Goal: Navigation & Orientation: Find specific page/section

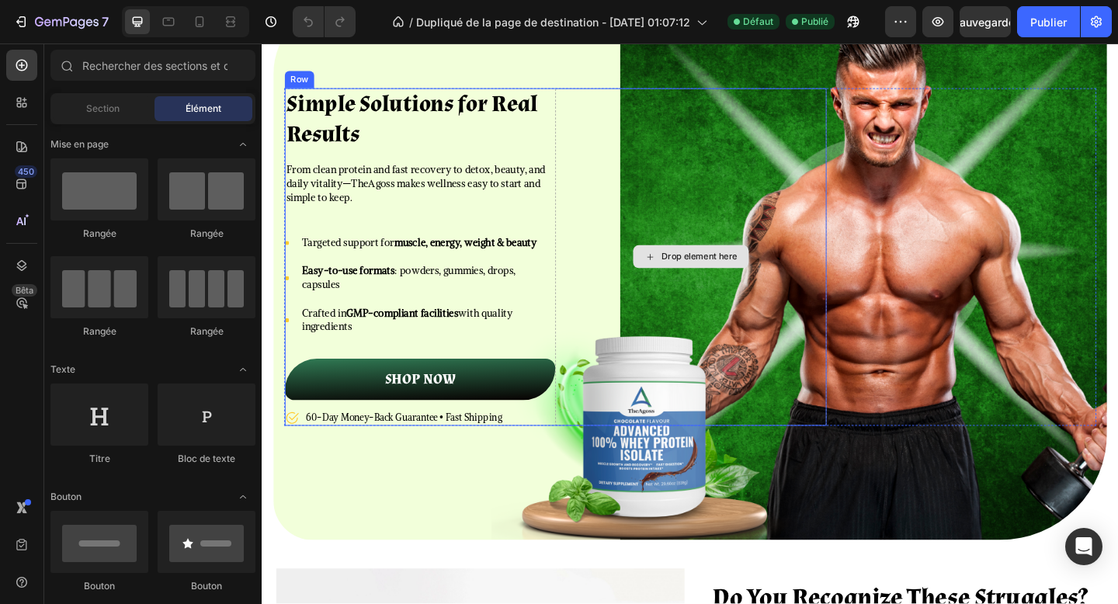
scroll to position [78, 0]
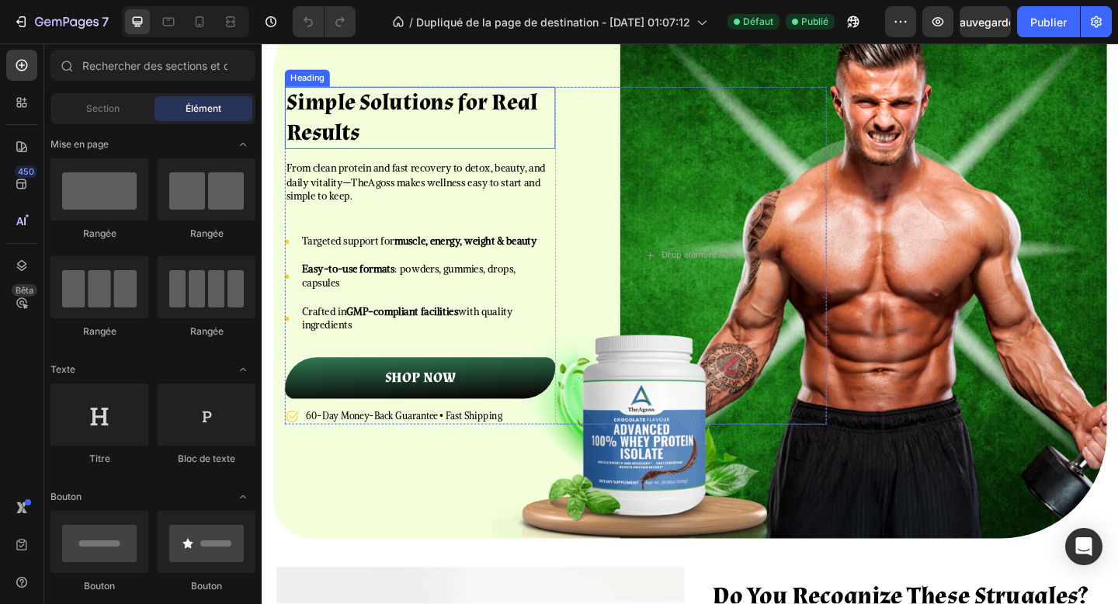
click at [431, 106] on strong "Simple Solutions for Real Results" at bounding box center [424, 124] width 273 height 64
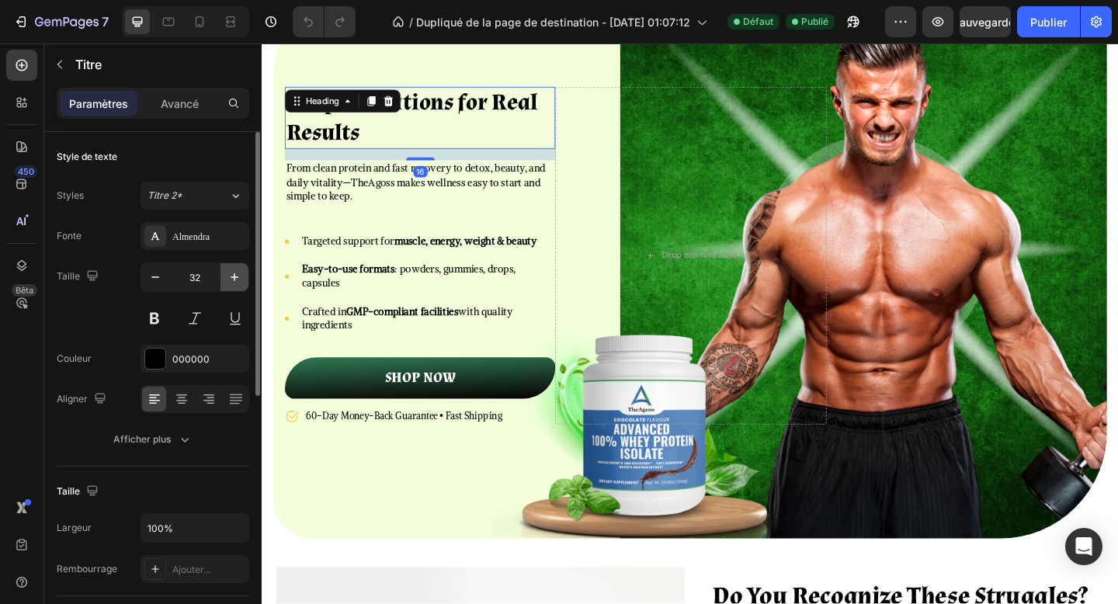
click at [228, 269] on button "button" at bounding box center [235, 277] width 28 height 28
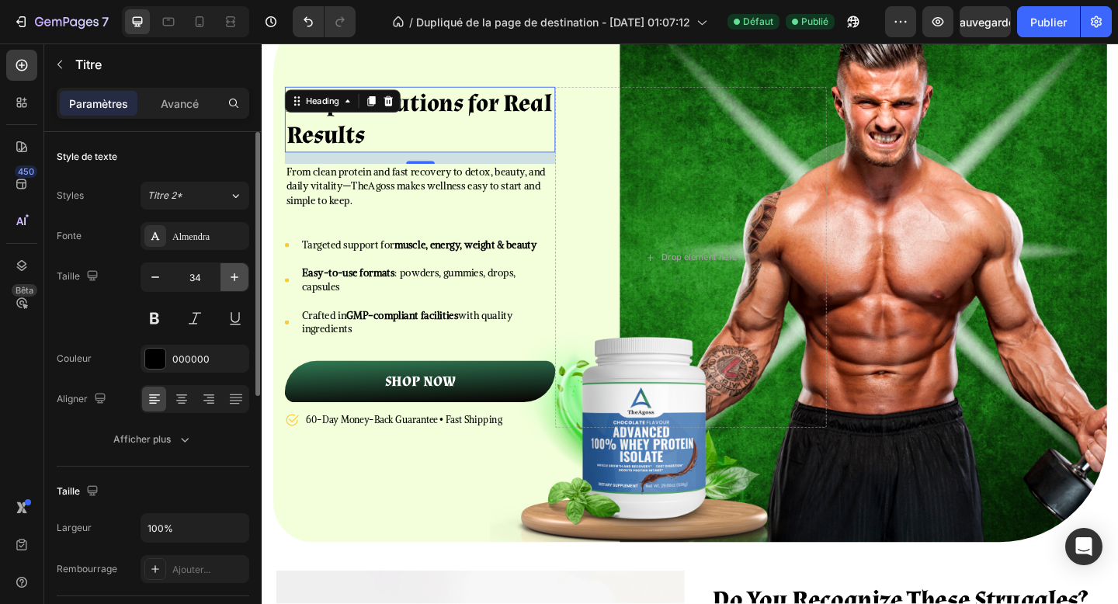
click at [228, 269] on button "button" at bounding box center [235, 277] width 28 height 28
type input "35"
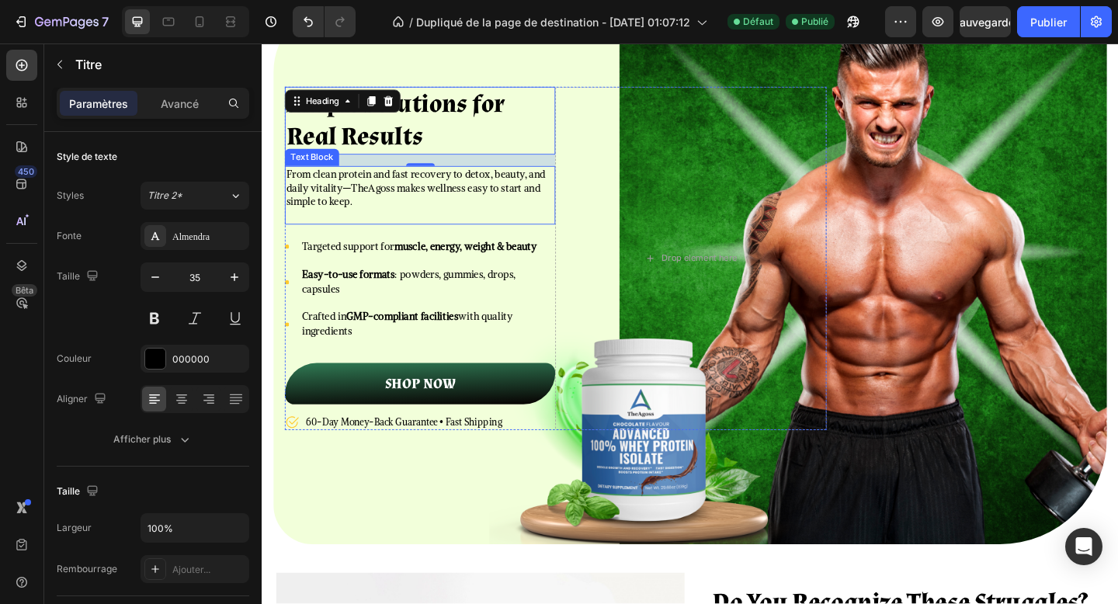
click at [436, 201] on p "From clean protein and fast recovery to detox, beauty, and daily vitality—TheAg…" at bounding box center [433, 202] width 291 height 46
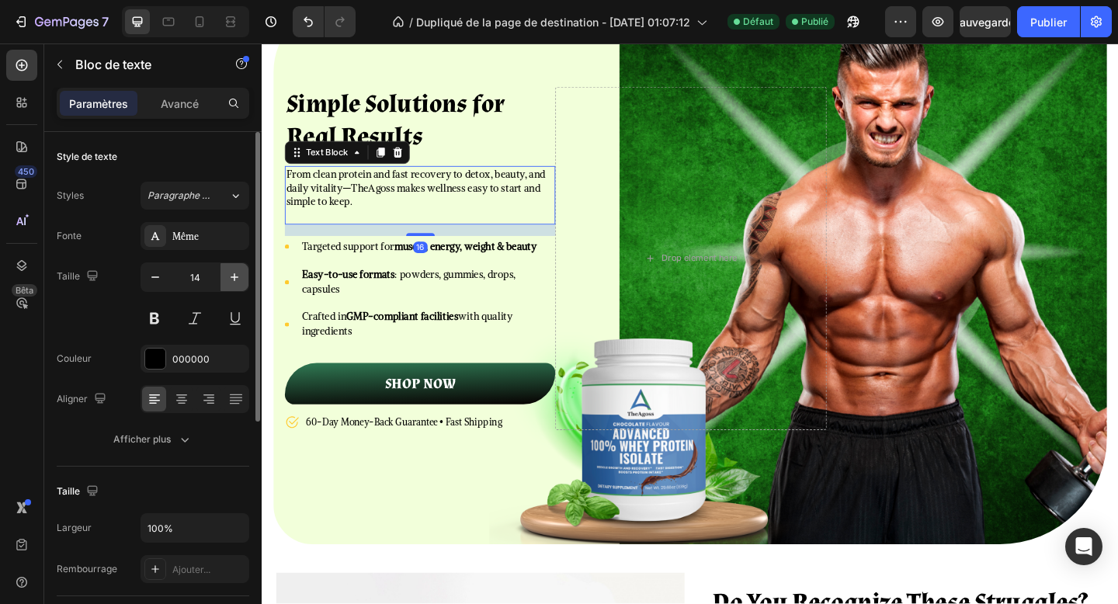
click at [235, 280] on icon "button" at bounding box center [235, 278] width 16 height 16
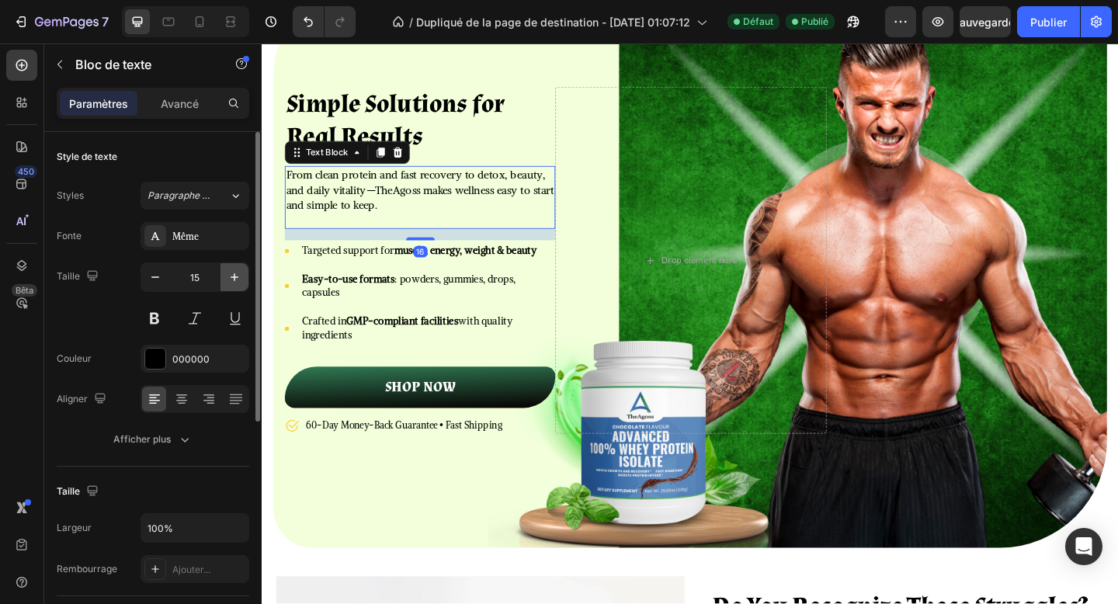
click at [235, 280] on icon "button" at bounding box center [235, 278] width 16 height 16
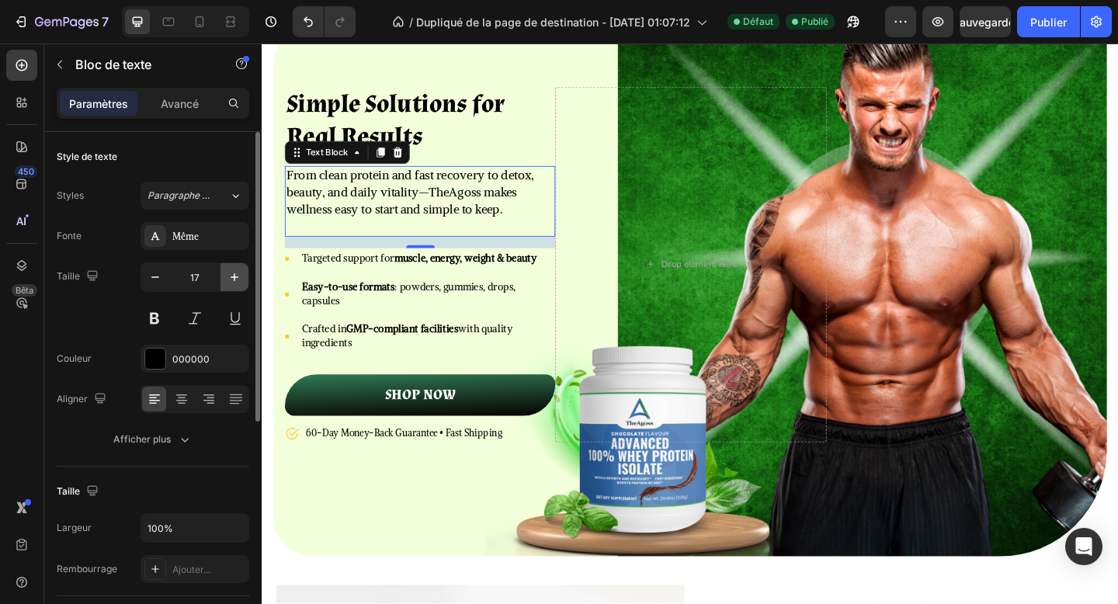
click at [235, 280] on icon "button" at bounding box center [235, 278] width 16 height 16
type input "18"
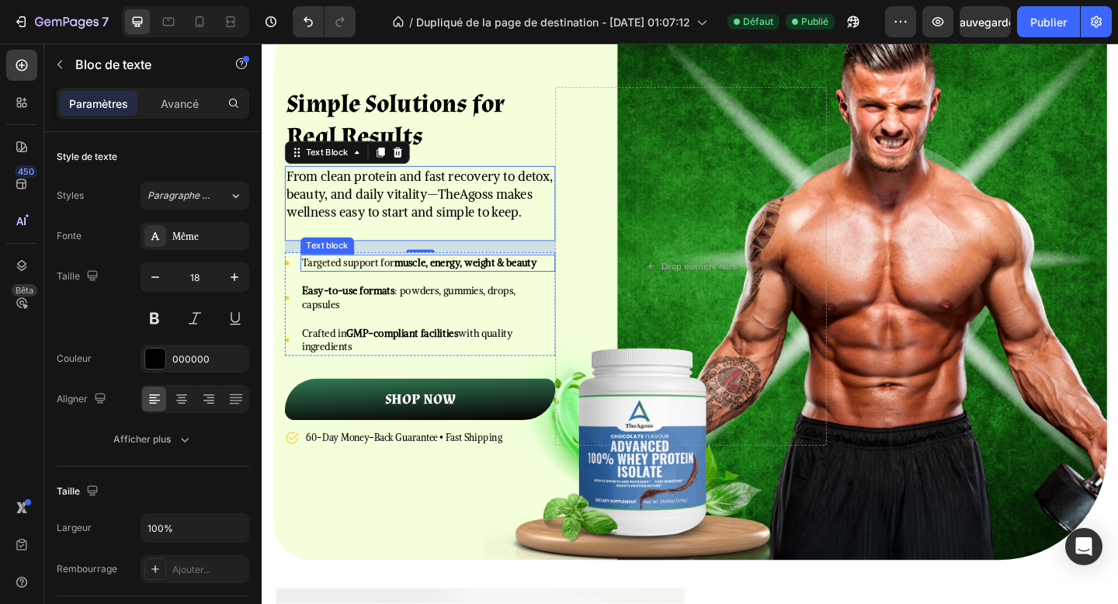
click at [391, 284] on p "Targeted support for muscle, energy, weight & beauty" at bounding box center [442, 283] width 274 height 16
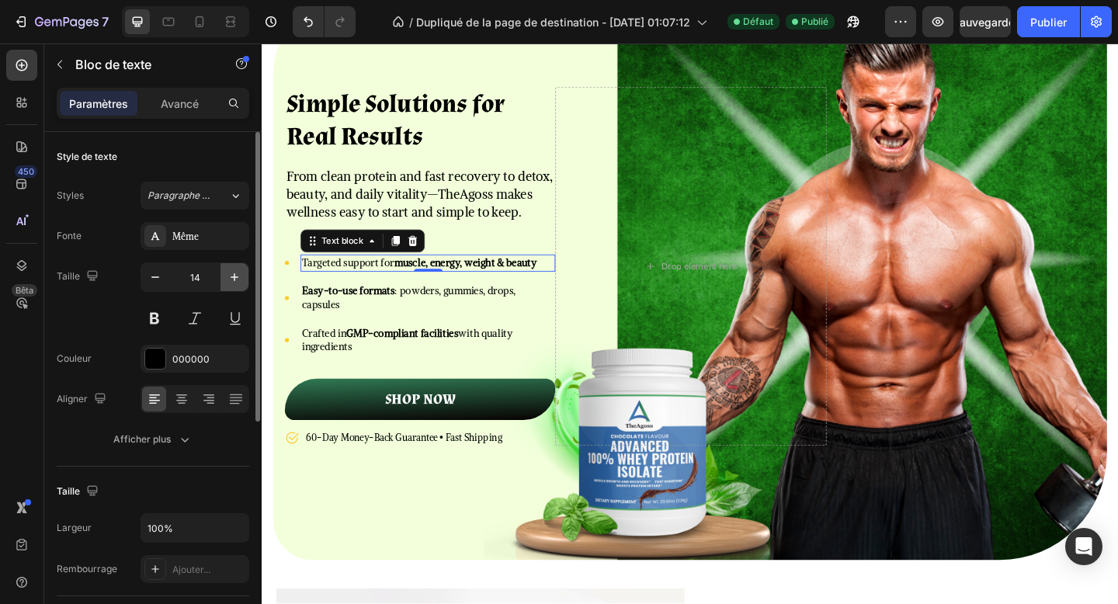
click at [231, 283] on icon "button" at bounding box center [235, 278] width 16 height 16
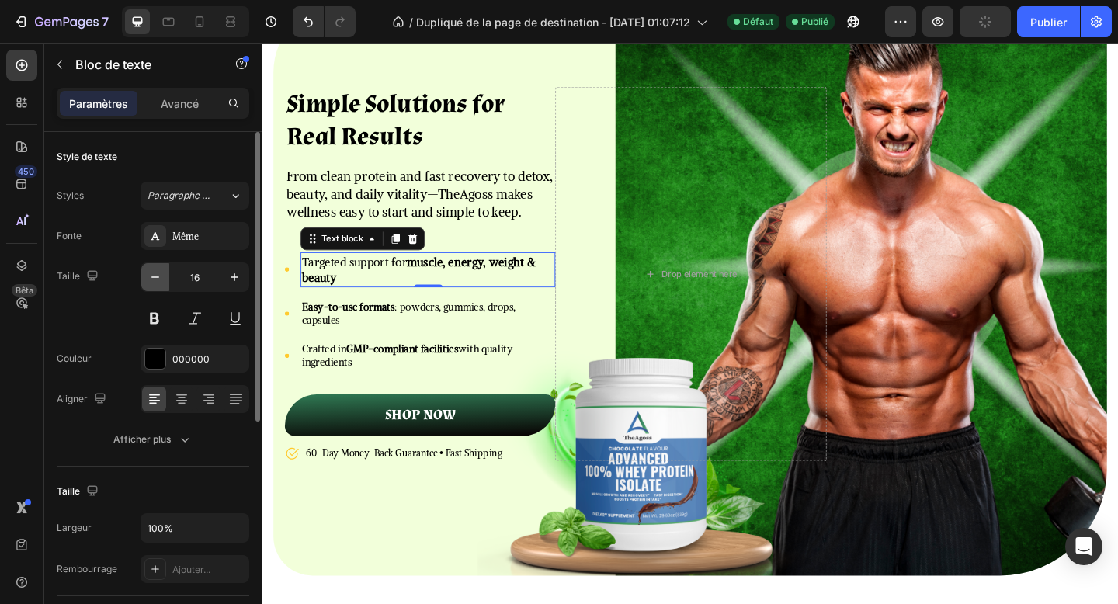
click at [152, 281] on icon "button" at bounding box center [156, 278] width 16 height 16
type input "15"
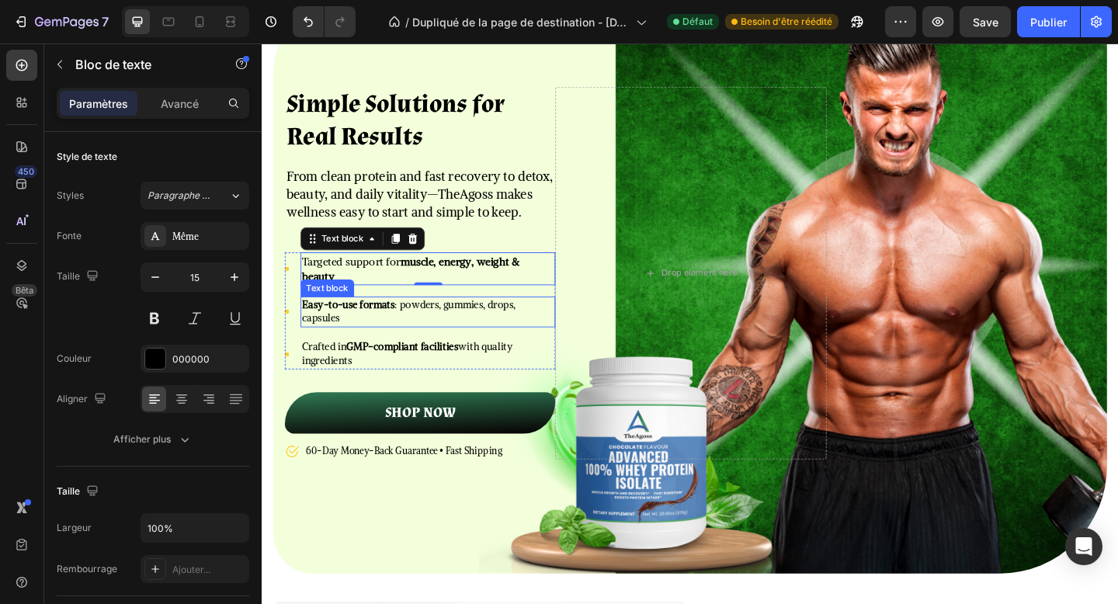
click at [325, 331] on strong "Easy-to-use formats" at bounding box center [355, 328] width 101 height 14
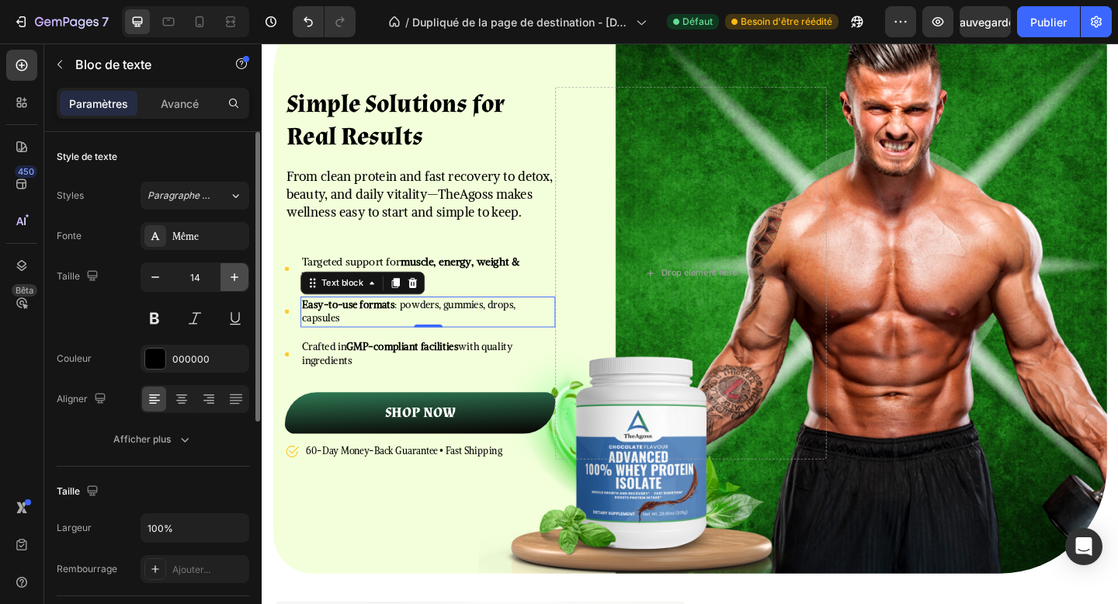
click at [225, 277] on button "button" at bounding box center [235, 277] width 28 height 28
type input "15"
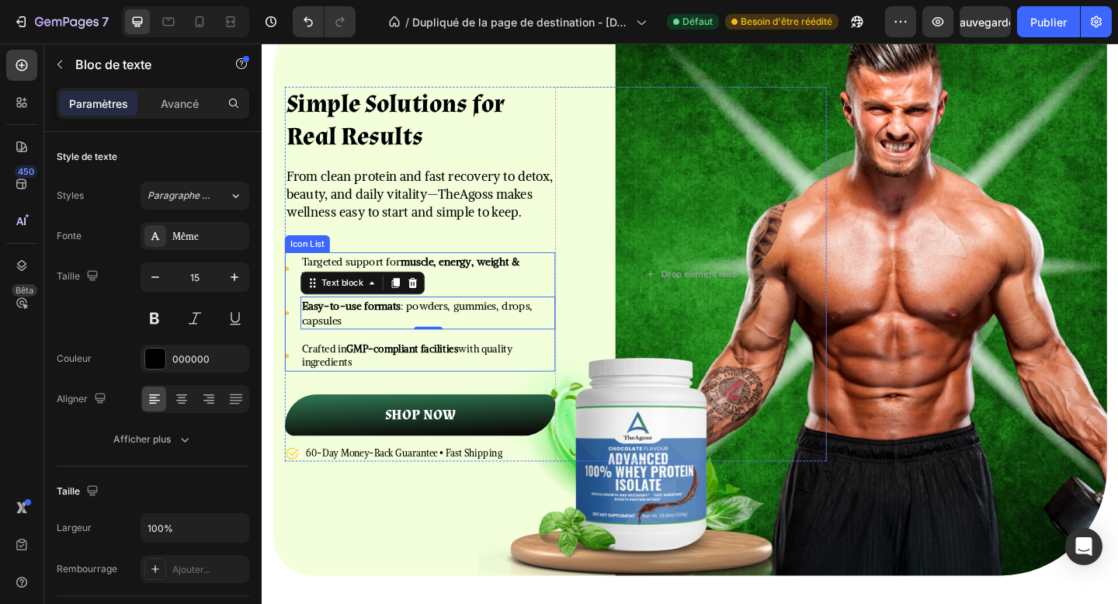
click at [329, 365] on ul "Icon Targeted support for muscle, energy, weight & beauty Text block Icon Easy-…" at bounding box center [434, 336] width 294 height 130
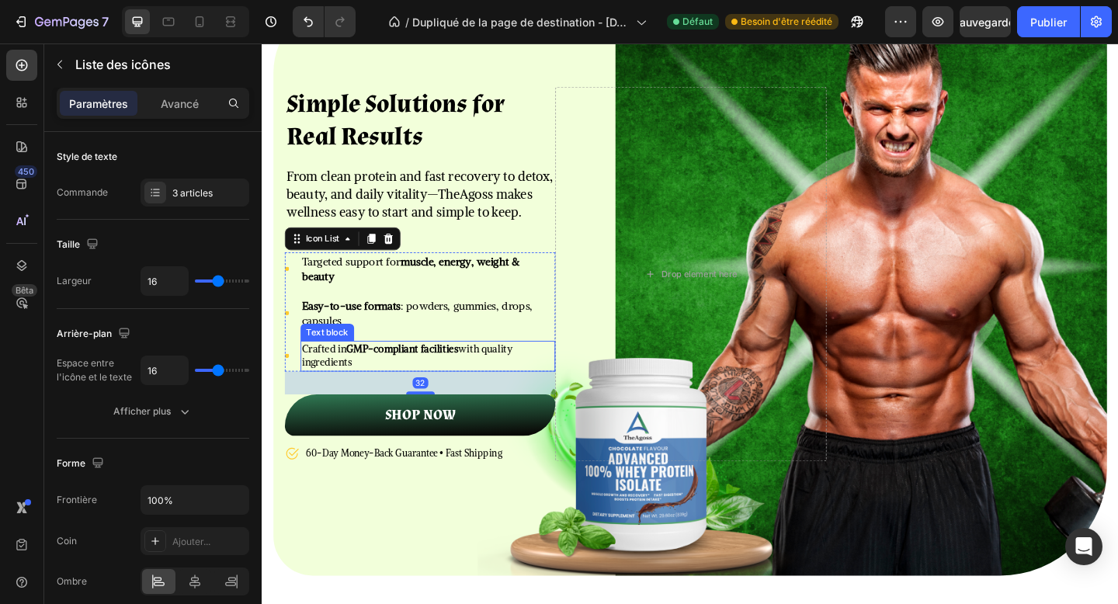
click at [335, 372] on p "Crafted in GMP-compliant facilities with quality ingredients" at bounding box center [442, 384] width 274 height 30
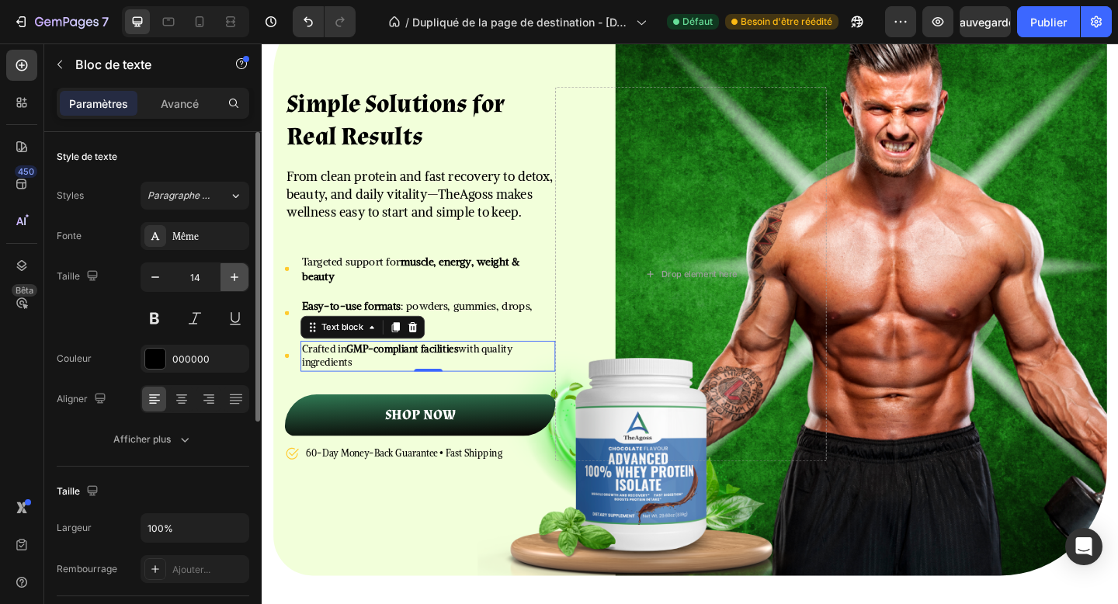
click at [235, 278] on icon "button" at bounding box center [235, 278] width 16 height 16
type input "15"
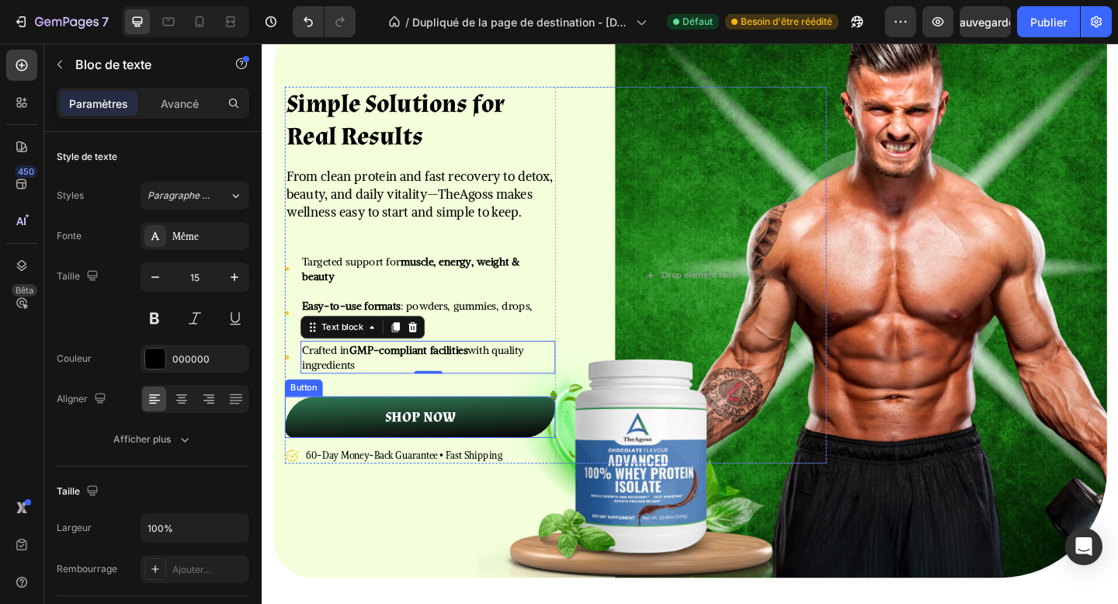
click at [404, 438] on link "SHOP NOW" at bounding box center [434, 450] width 294 height 45
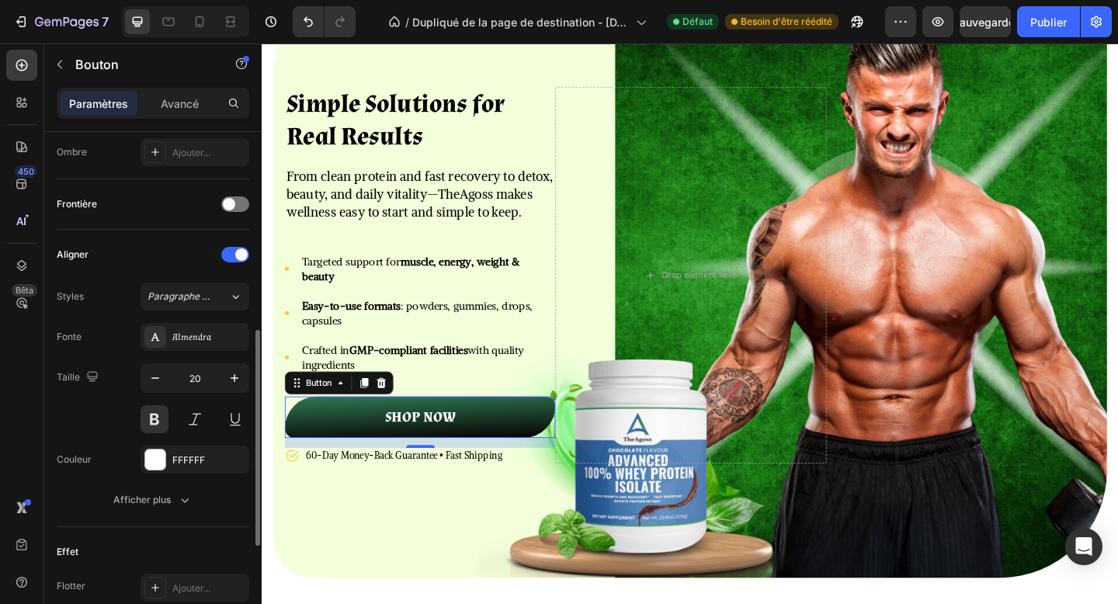
scroll to position [436, 0]
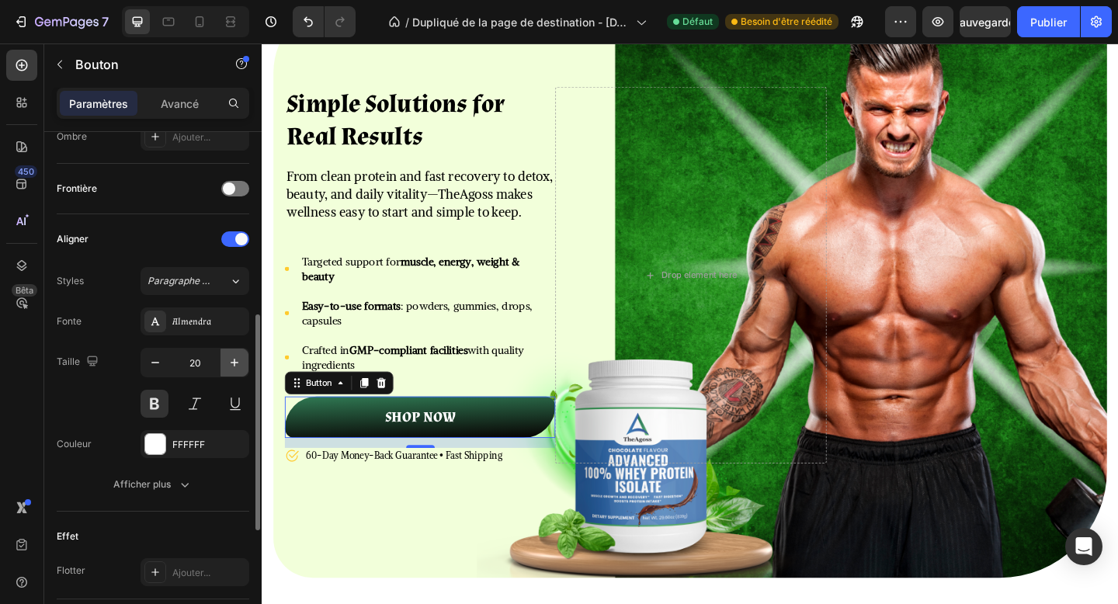
click at [231, 364] on icon "button" at bounding box center [235, 363] width 16 height 16
type input "22"
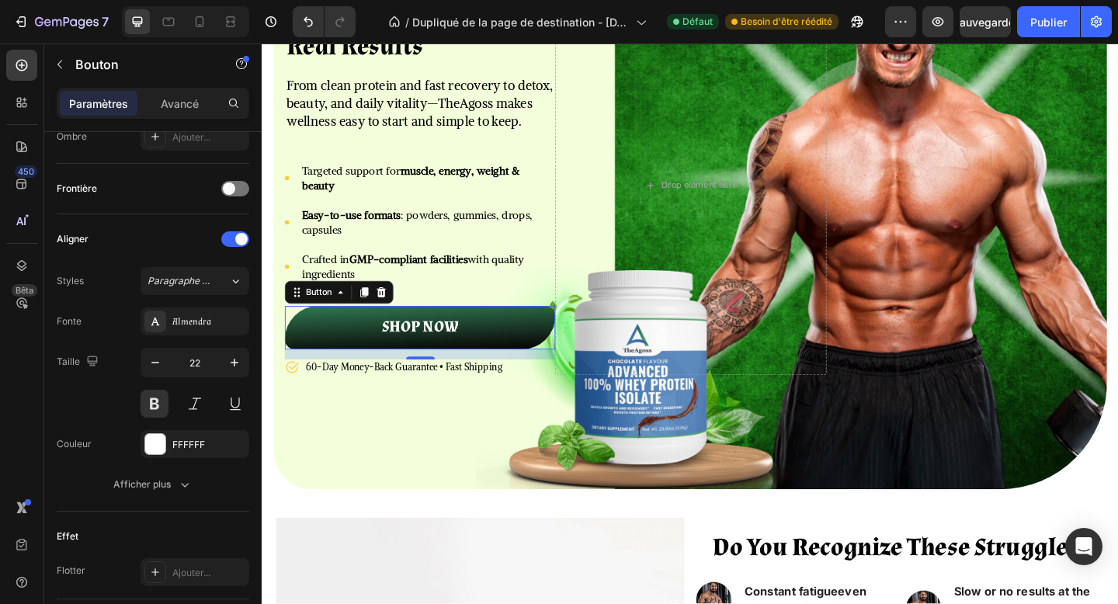
scroll to position [186, 0]
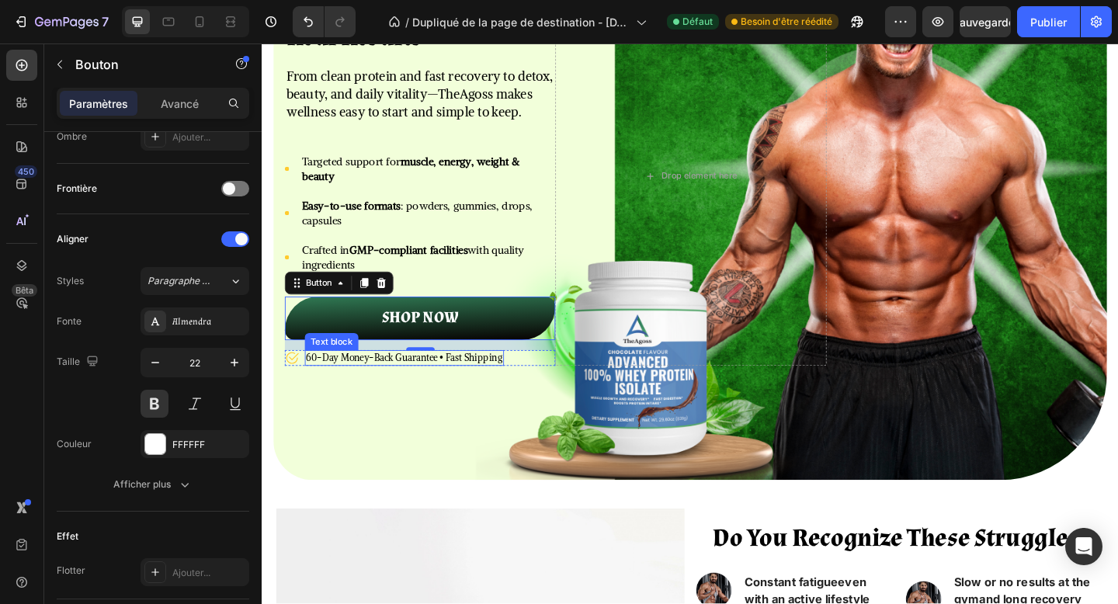
click at [411, 377] on div "60-Day Money-Back Guarantee • Fast Shipping" at bounding box center [416, 385] width 217 height 17
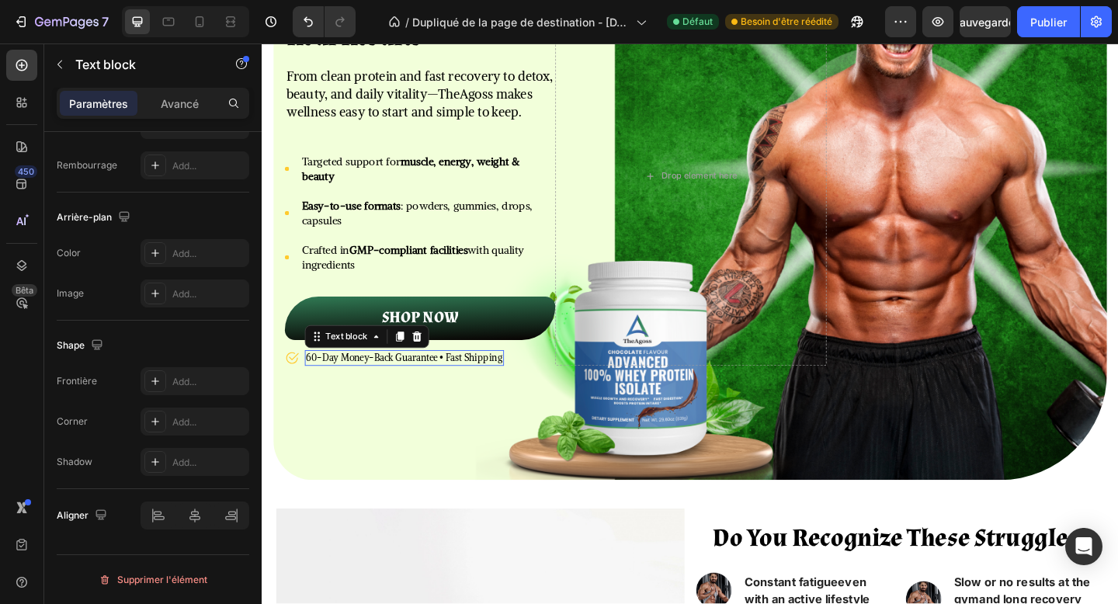
scroll to position [0, 0]
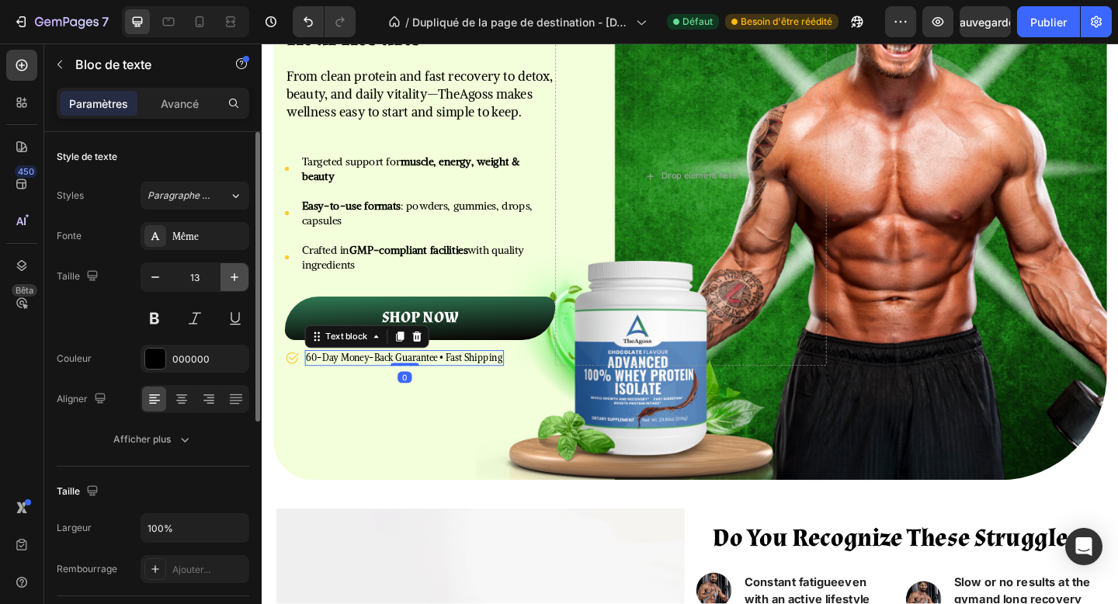
click at [235, 284] on icon "button" at bounding box center [235, 278] width 16 height 16
type input "14"
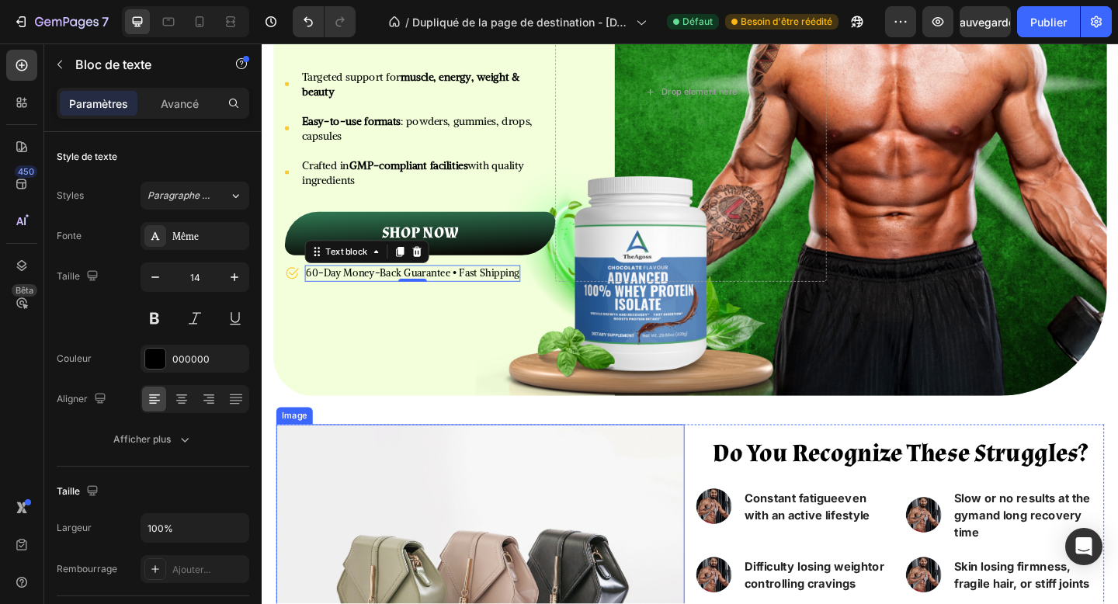
scroll to position [397, 0]
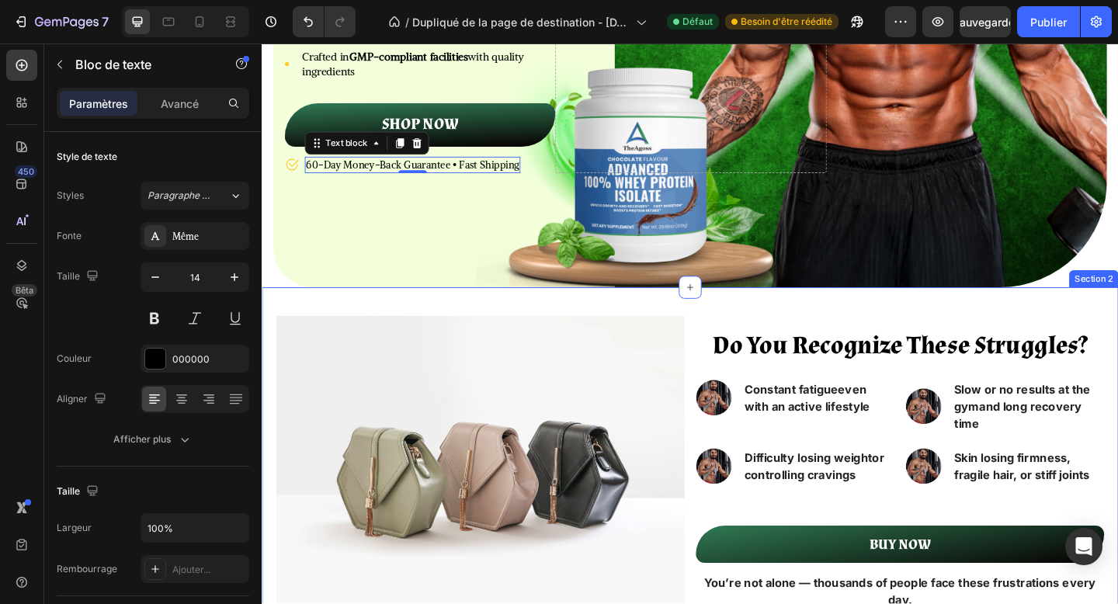
click at [724, 329] on div "Do You Recognize These Struggles? Heading Image Constant fatigue even with an a…" at bounding box center [728, 513] width 932 height 408
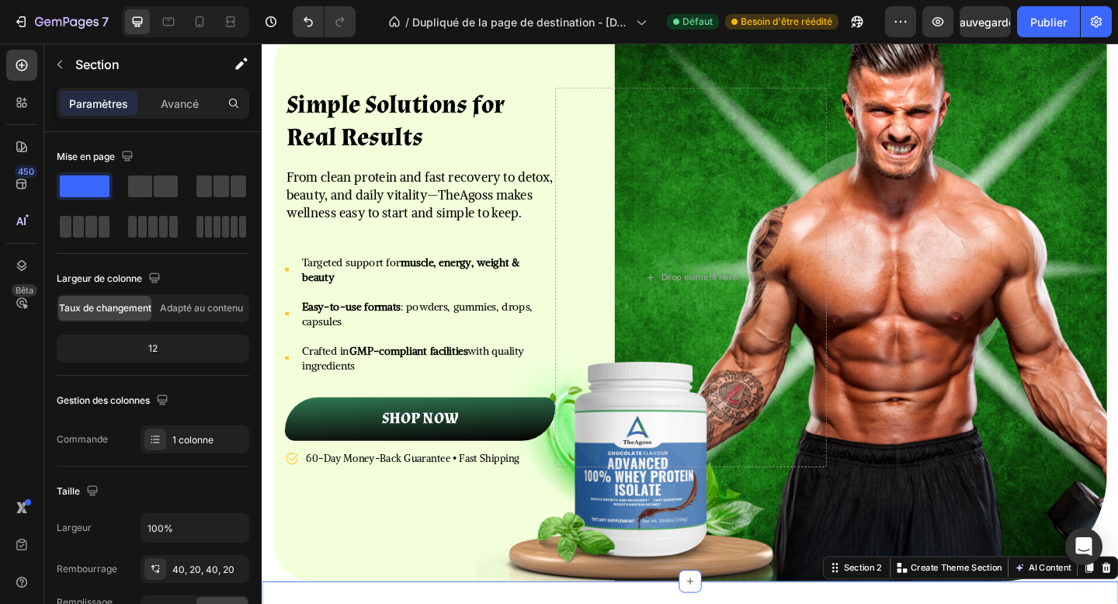
scroll to position [0, 0]
